Goal: Browse casually

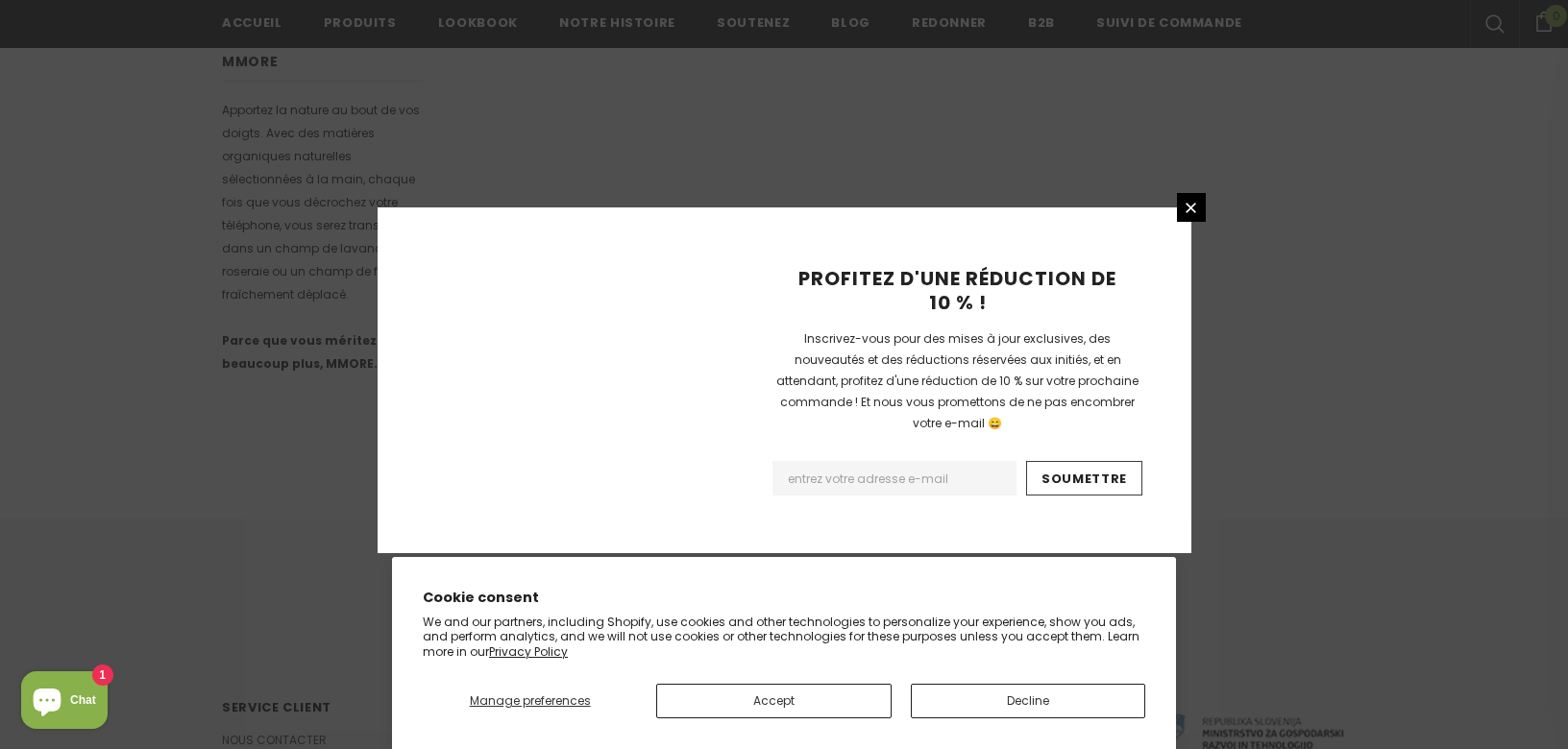
scroll to position [1244, 0]
